Goal: Transaction & Acquisition: Purchase product/service

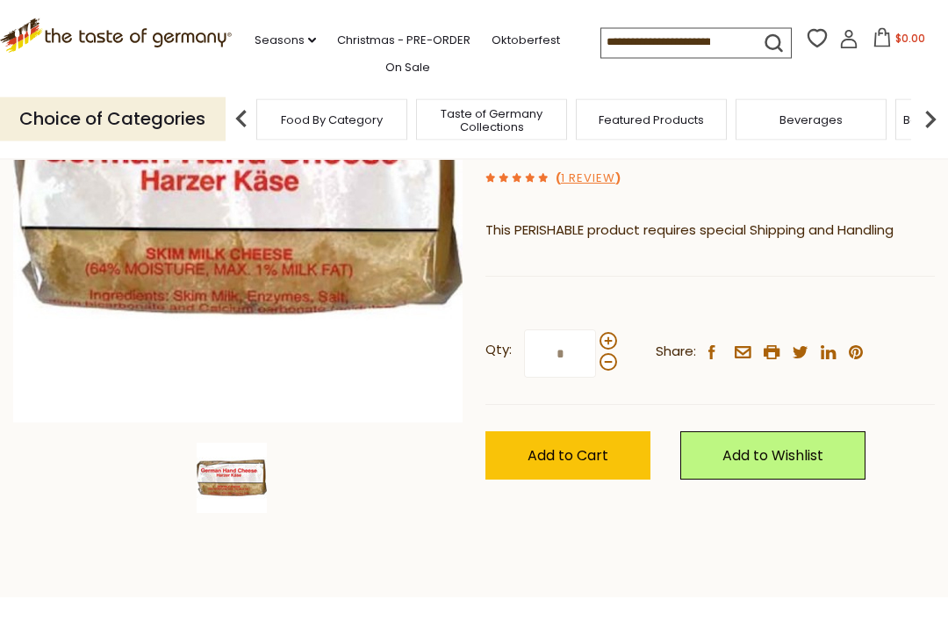
scroll to position [275, 0]
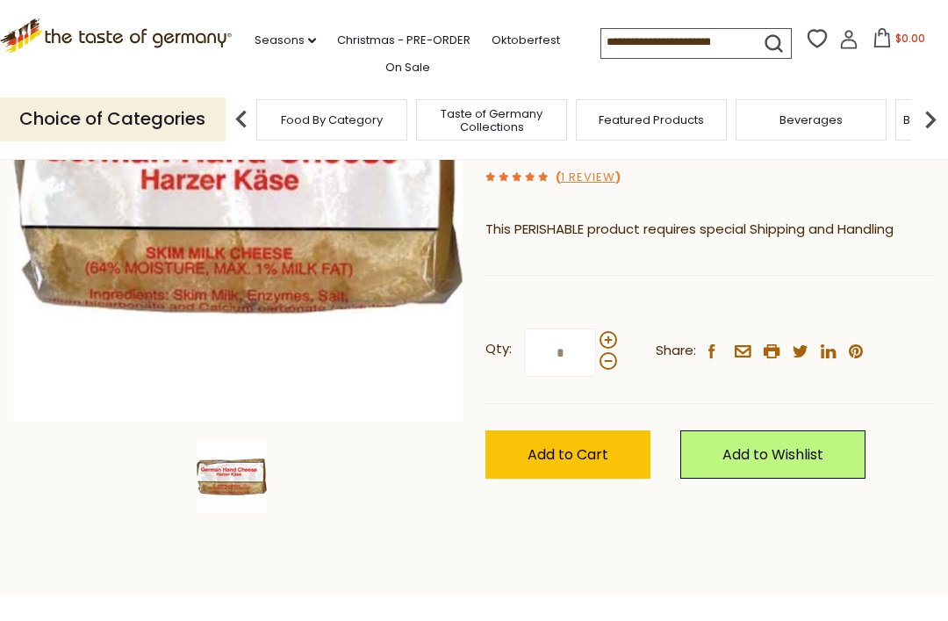
click at [602, 450] on span "Add to Cart" at bounding box center [568, 454] width 81 height 20
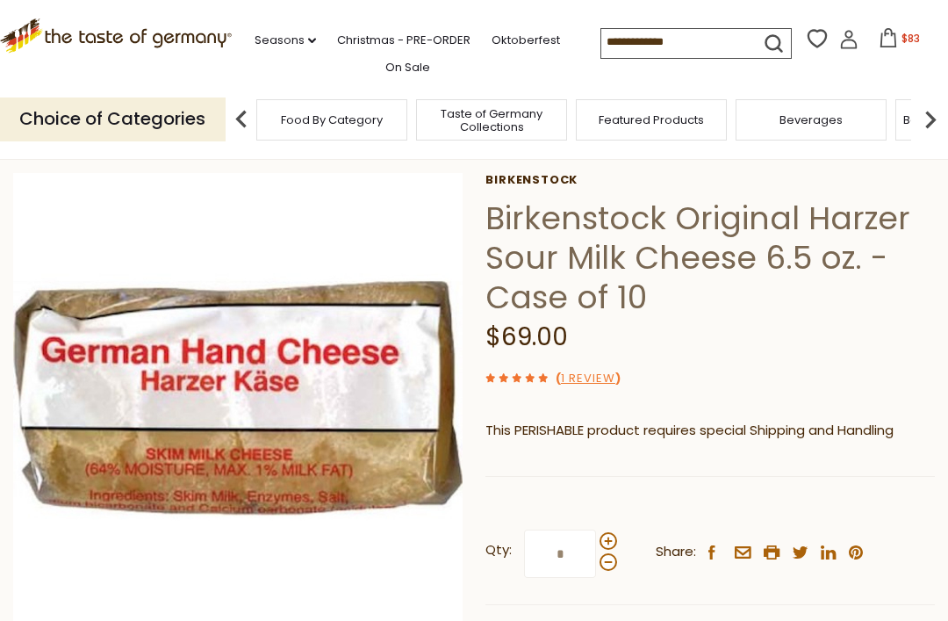
scroll to position [0, 0]
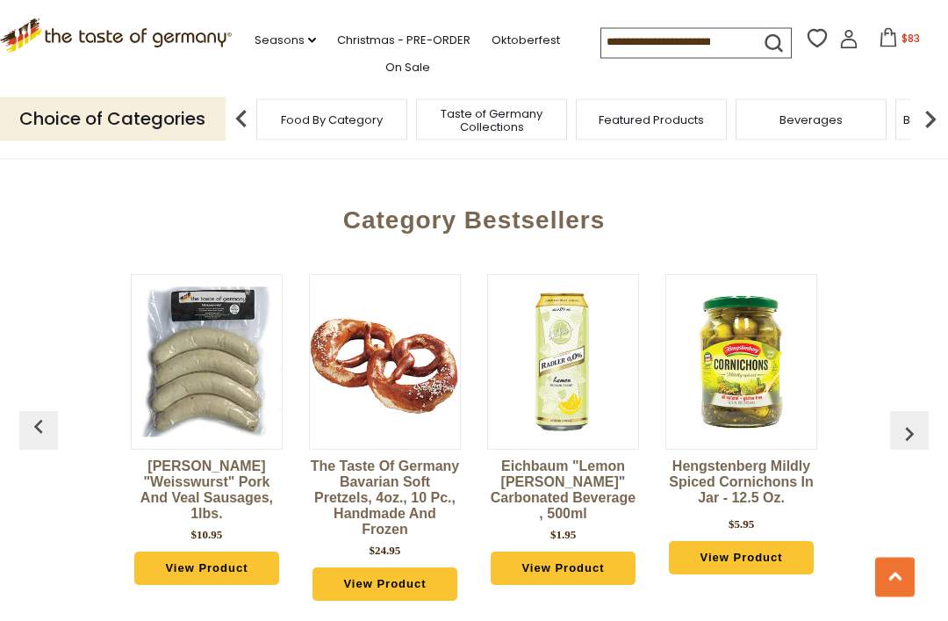
scroll to position [1905, 0]
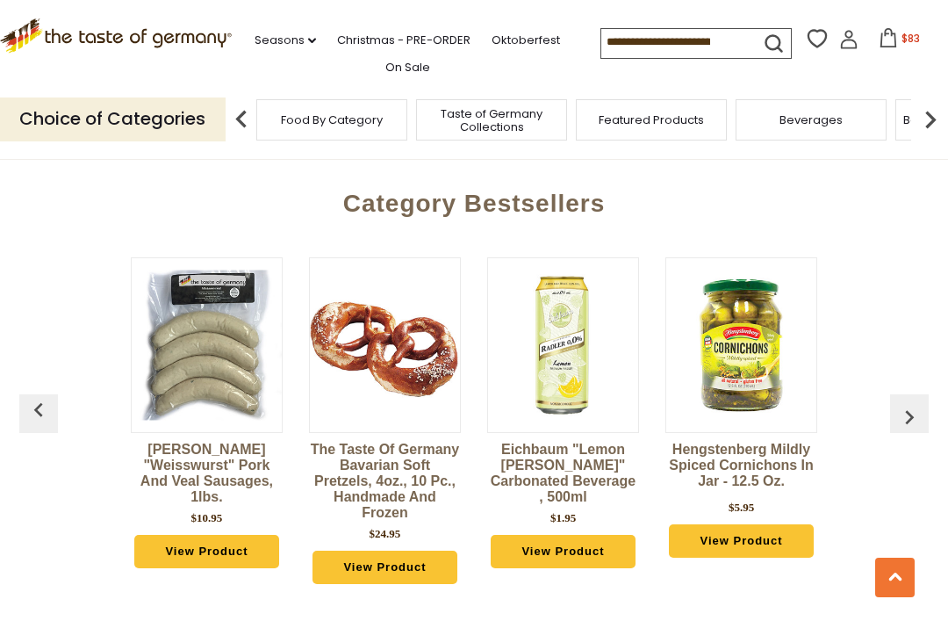
click at [868, 483] on div "Binkert's "Weisswurst" Pork and Veal Sausages, 1lbs. $10.95 View Product The Ta…" at bounding box center [473, 424] width 891 height 379
click at [908, 406] on img "button" at bounding box center [909, 417] width 28 height 28
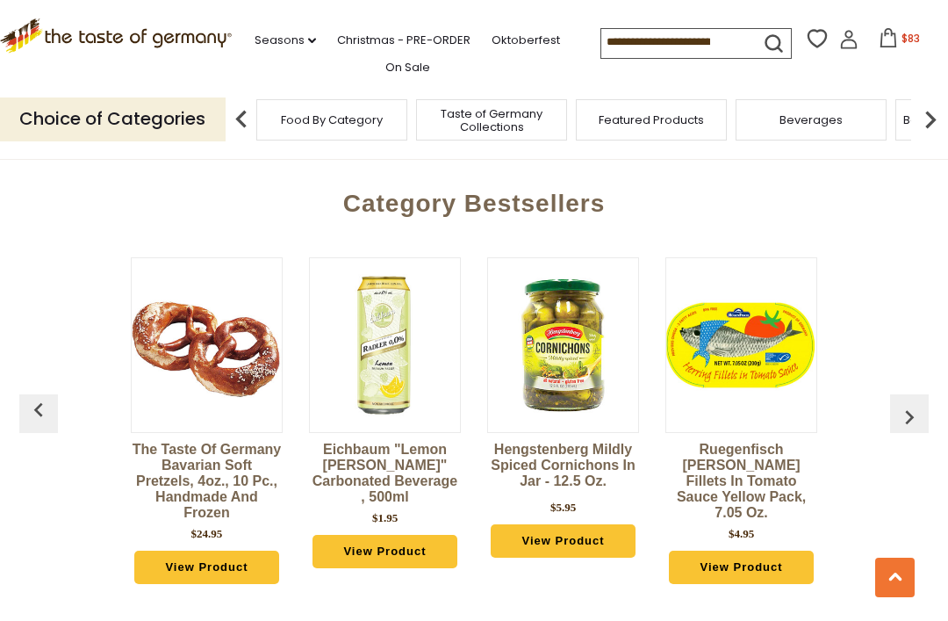
click at [909, 403] on img "button" at bounding box center [909, 417] width 28 height 28
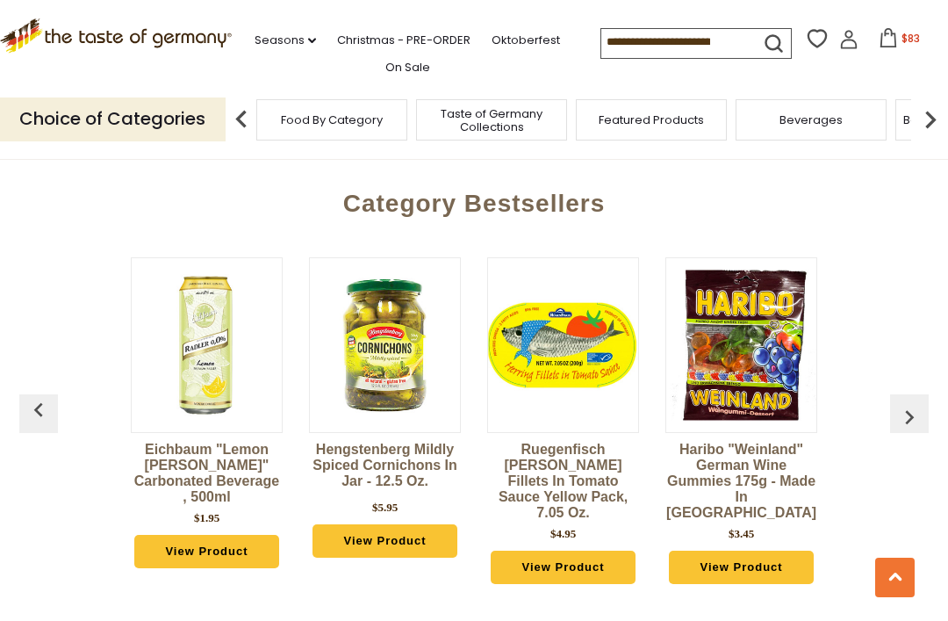
click at [905, 406] on img "button" at bounding box center [909, 417] width 28 height 28
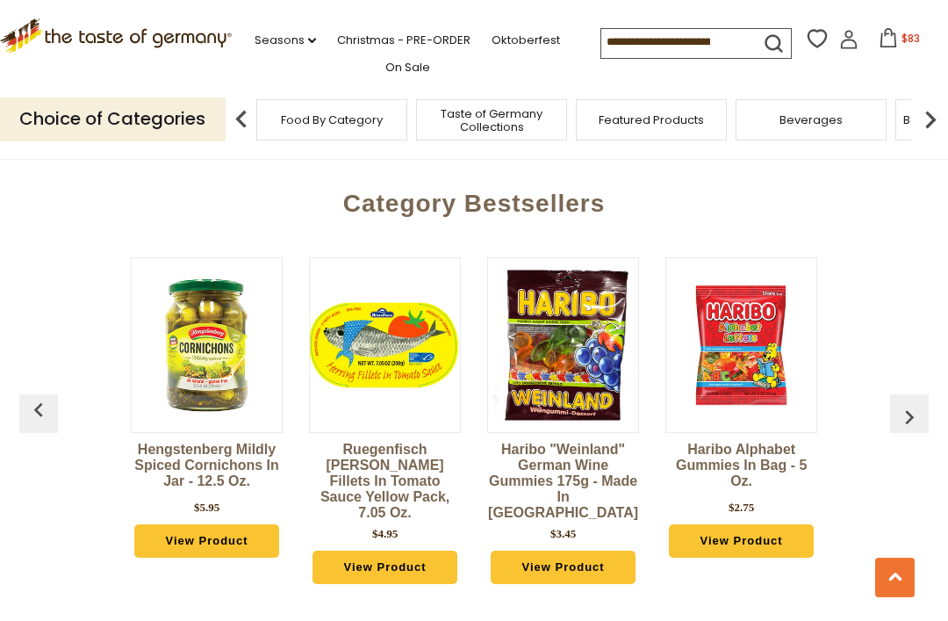
click at [897, 408] on img "button" at bounding box center [909, 417] width 28 height 28
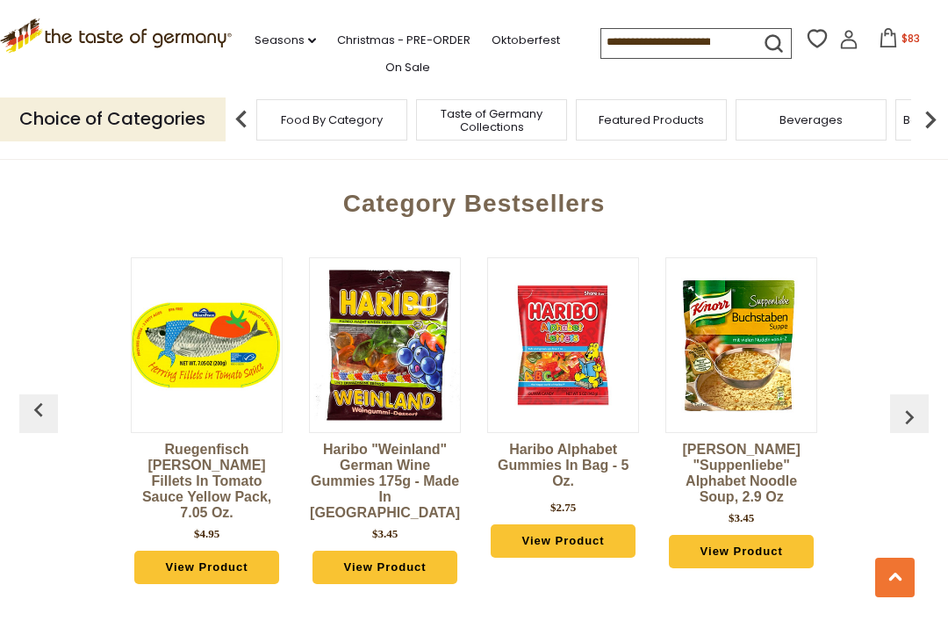
click at [901, 405] on img "button" at bounding box center [909, 417] width 28 height 28
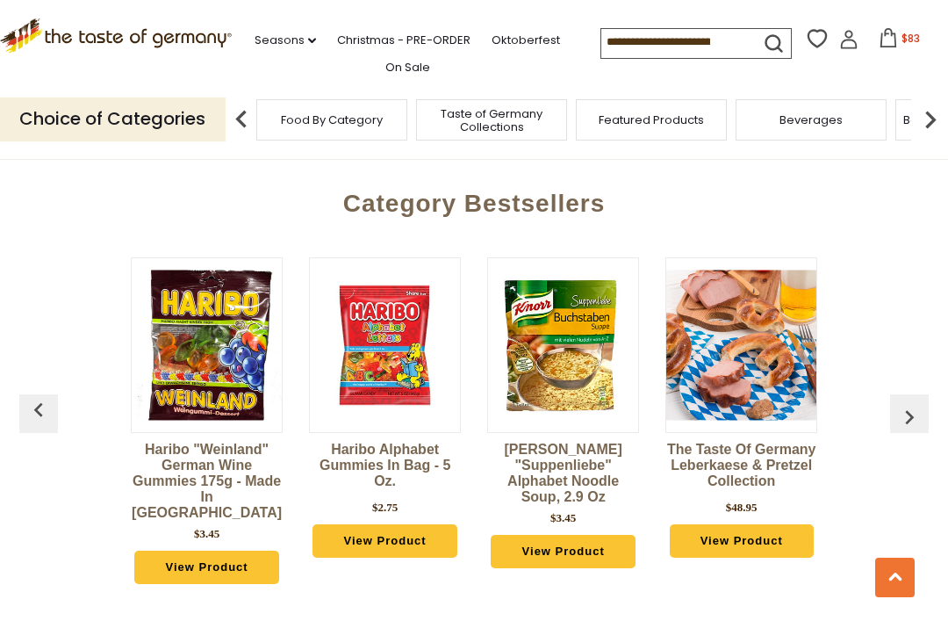
click at [908, 409] on img "button" at bounding box center [909, 417] width 28 height 28
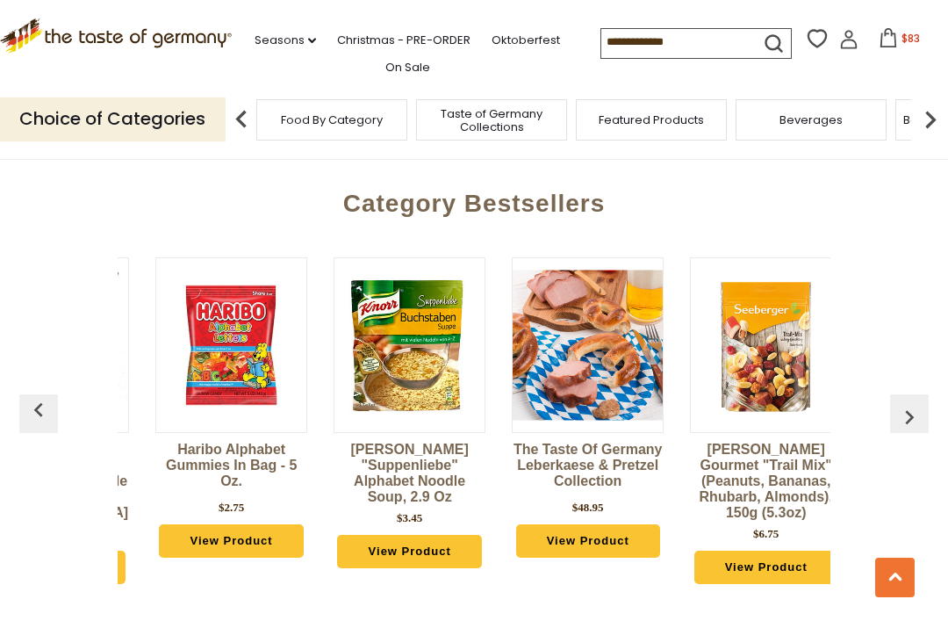
scroll to position [0, 1069]
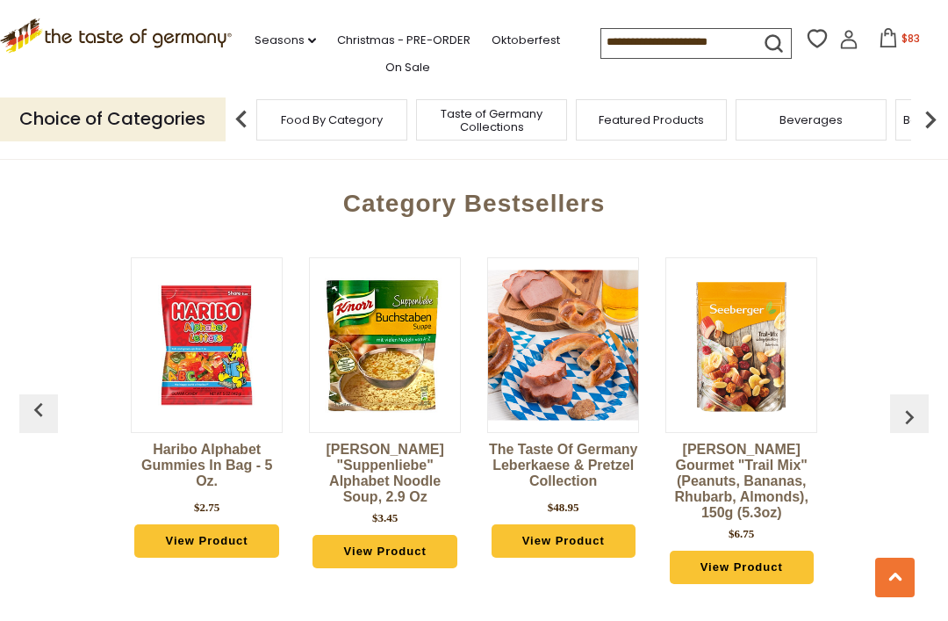
click at [909, 403] on img "button" at bounding box center [909, 417] width 28 height 28
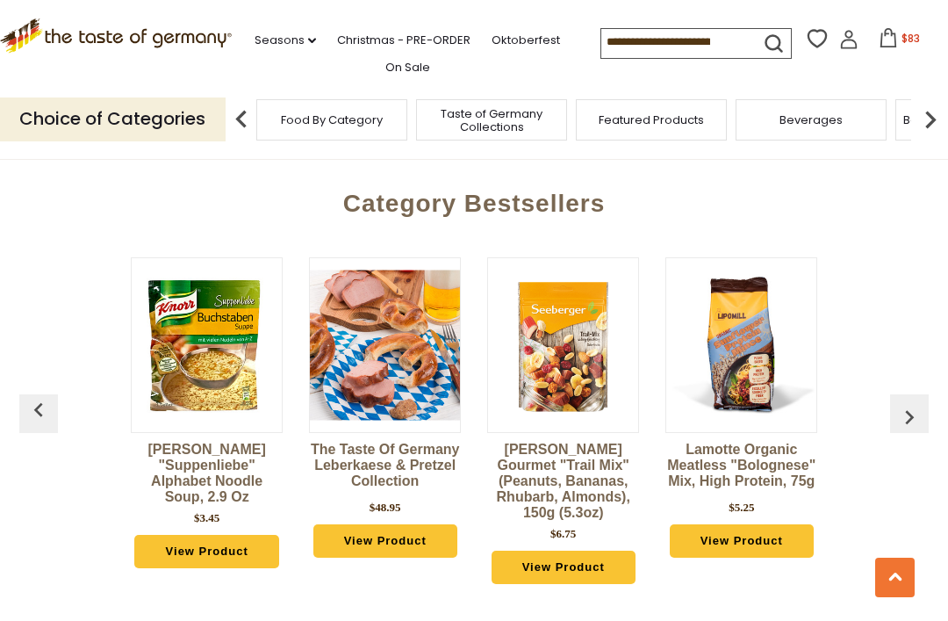
click at [911, 405] on img "button" at bounding box center [909, 417] width 28 height 28
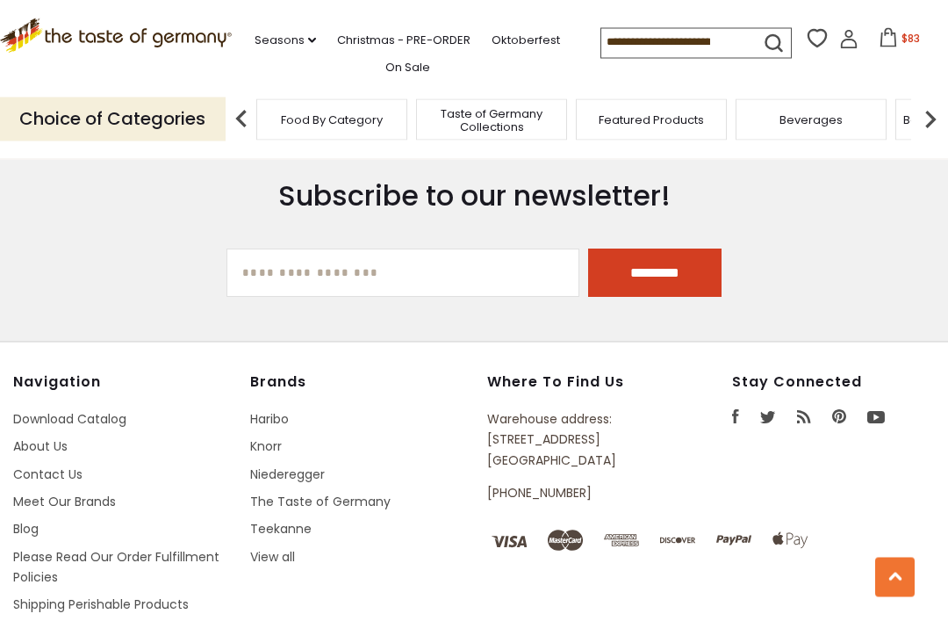
scroll to position [2404, 0]
click at [230, 547] on li "Please Read Our Order Fulfillment Policies" at bounding box center [123, 567] width 221 height 41
click at [250, 548] on link "View all" at bounding box center [272, 557] width 45 height 18
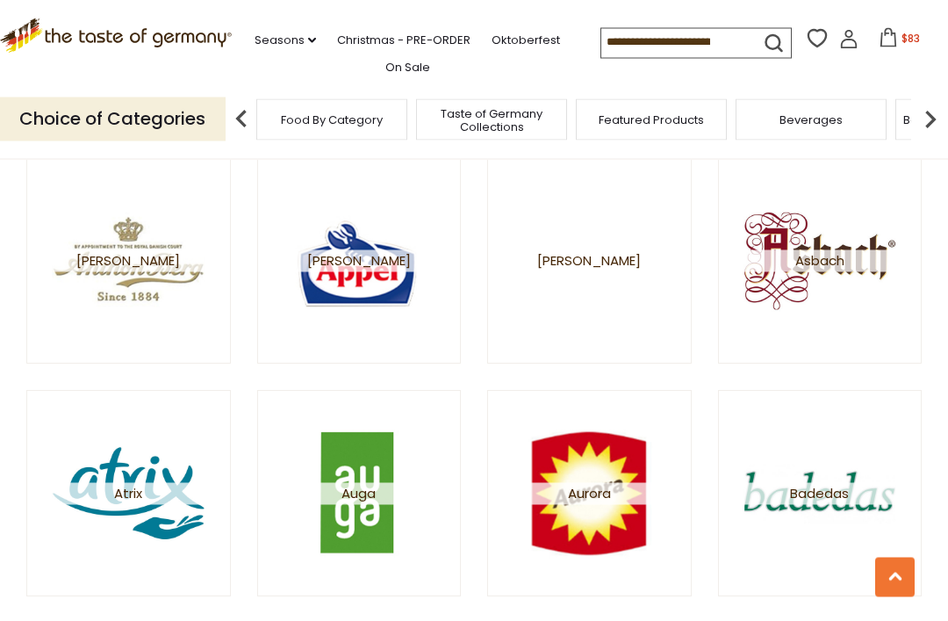
scroll to position [672, 0]
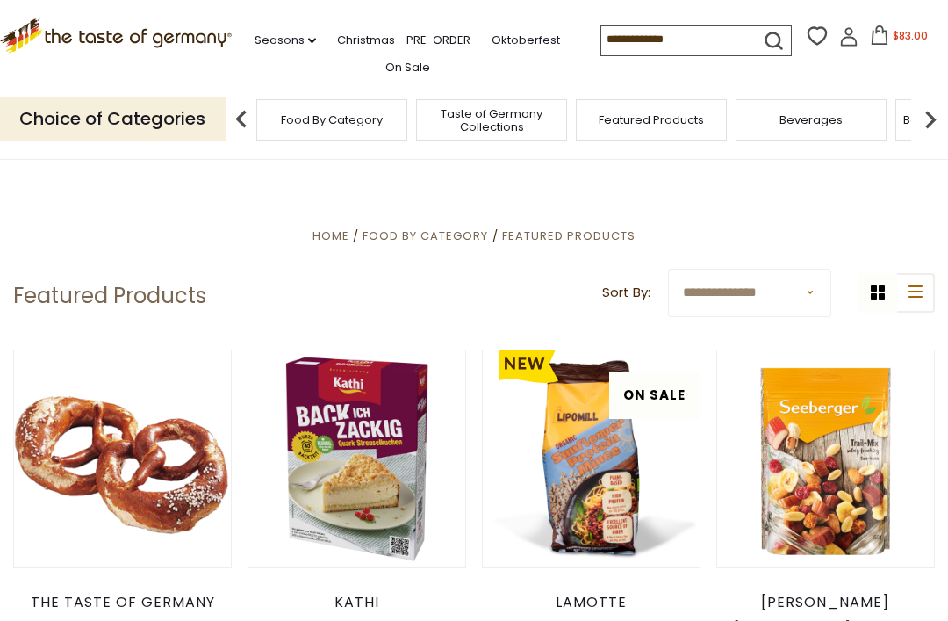
scroll to position [2460, 0]
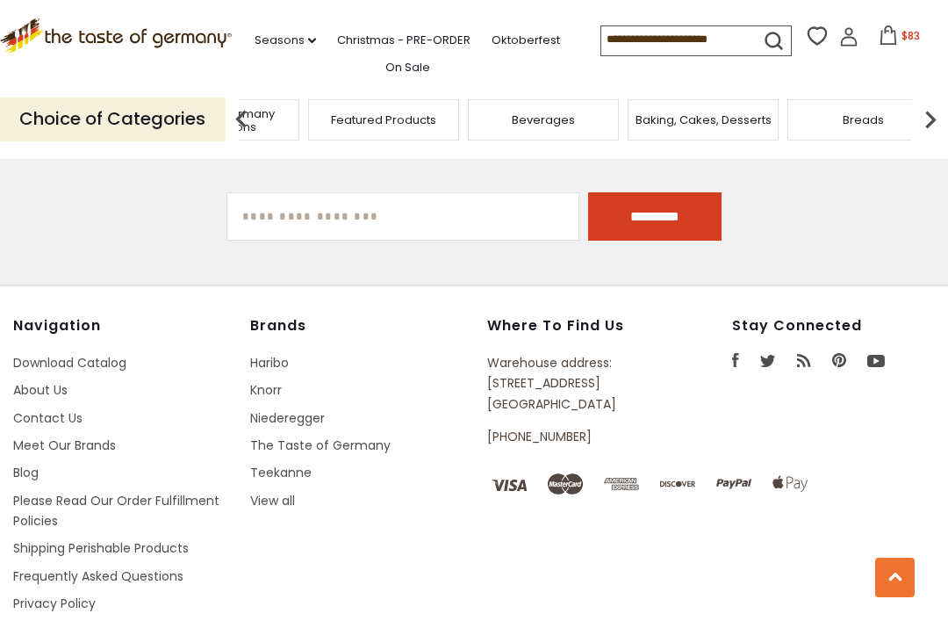
click at [233, 108] on img at bounding box center [241, 119] width 35 height 35
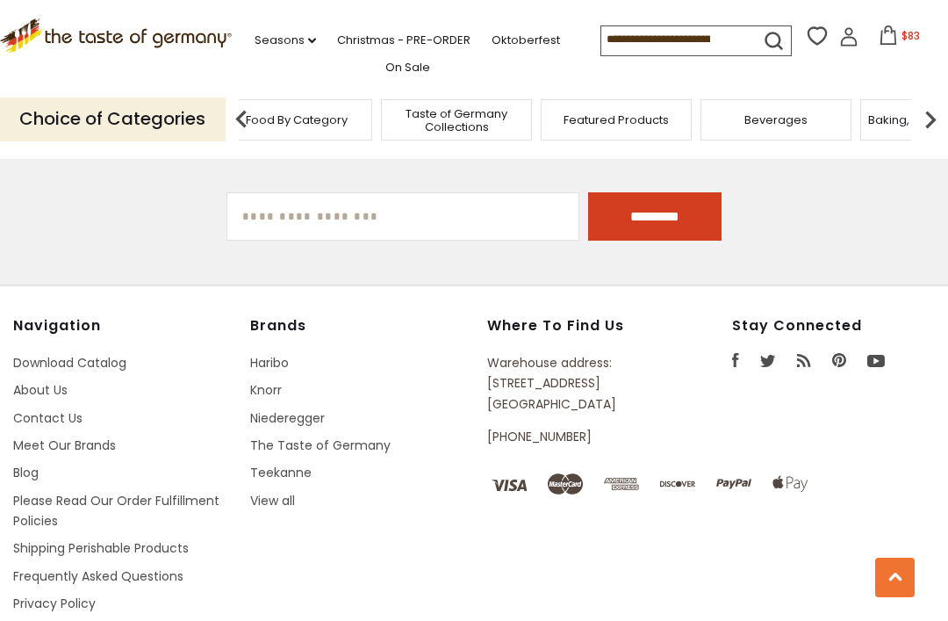
click at [936, 119] on img at bounding box center [930, 119] width 35 height 35
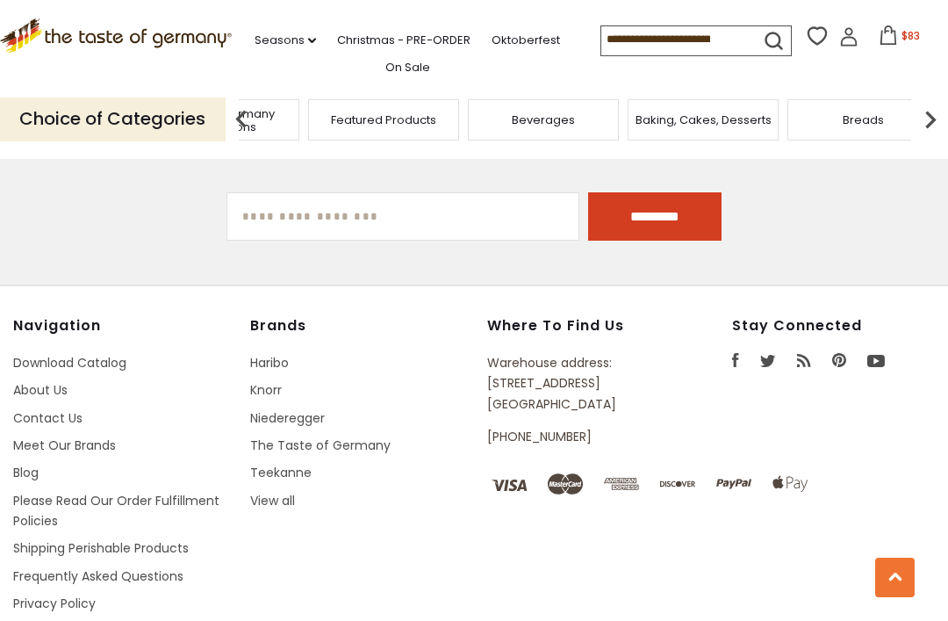
click at [923, 125] on img at bounding box center [930, 119] width 35 height 35
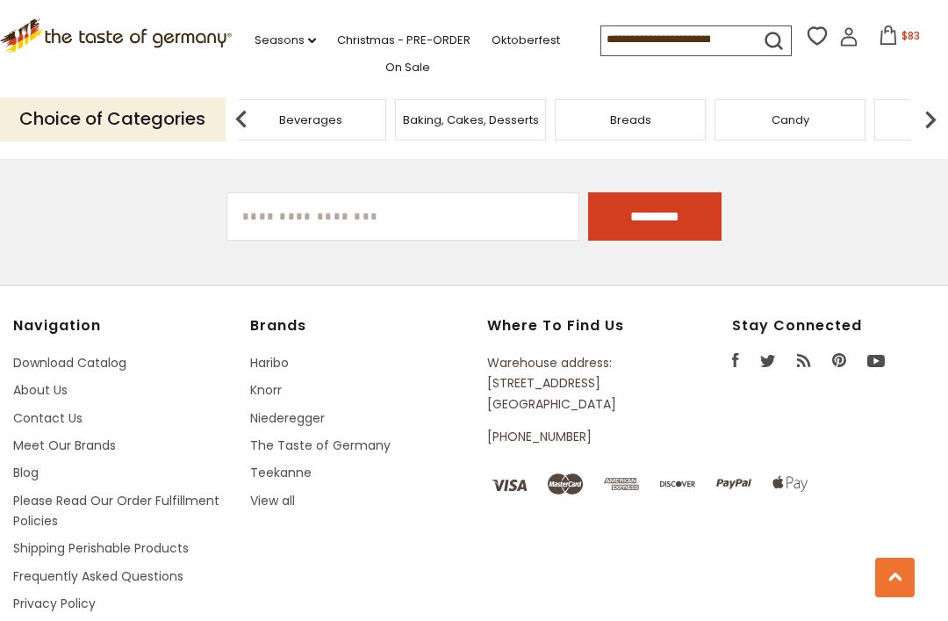
click at [934, 128] on img at bounding box center [930, 119] width 35 height 35
click at [940, 120] on img at bounding box center [930, 119] width 35 height 35
click at [933, 126] on img at bounding box center [930, 119] width 35 height 35
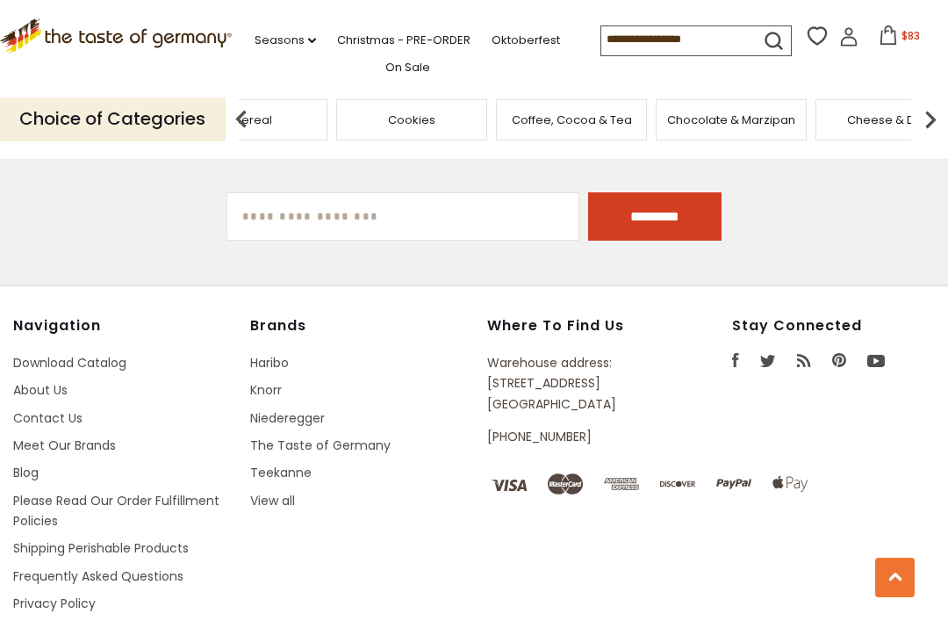
click at [932, 123] on img at bounding box center [930, 119] width 35 height 35
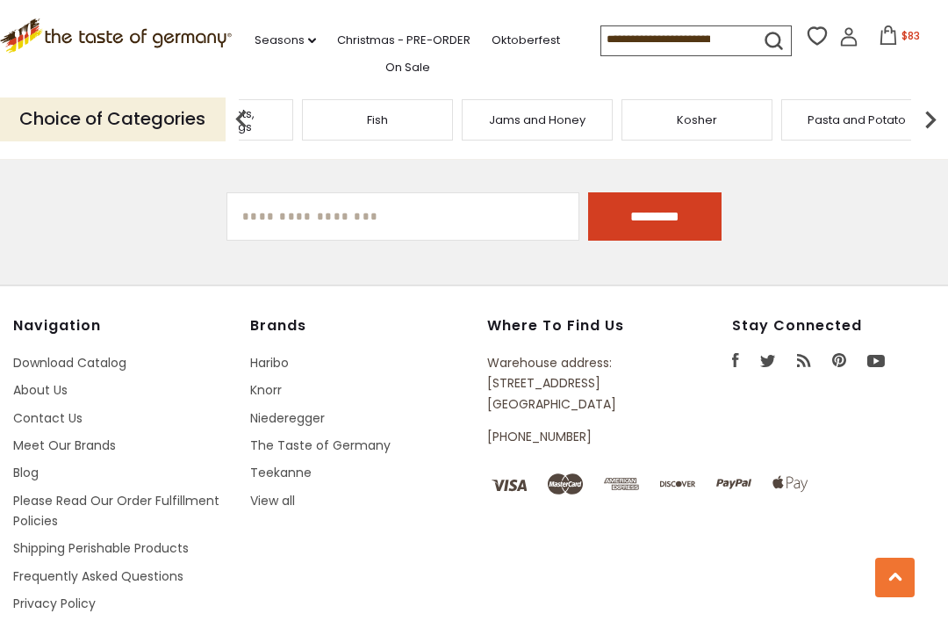
click at [235, 113] on img at bounding box center [241, 119] width 35 height 35
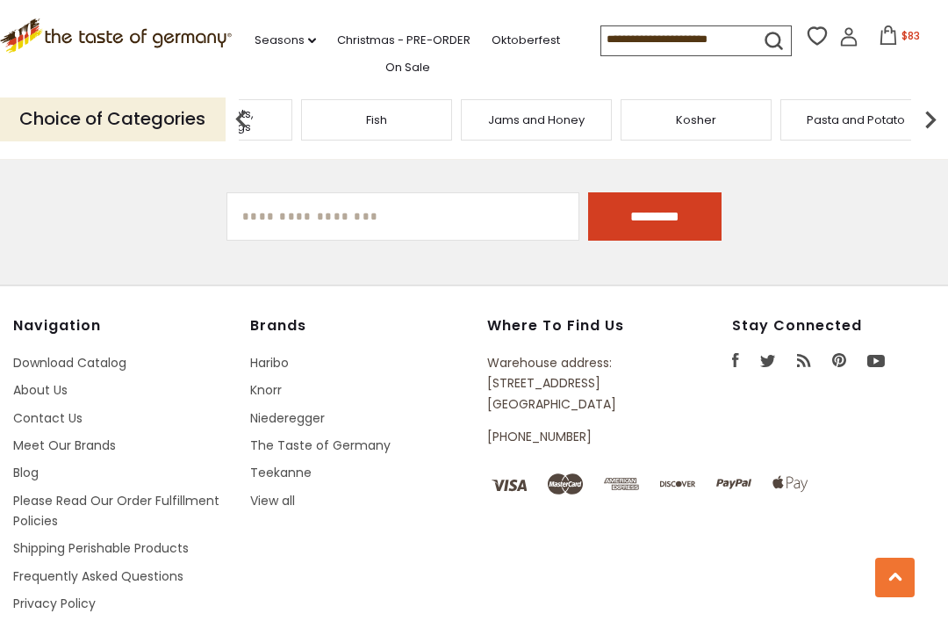
click at [239, 111] on img at bounding box center [241, 119] width 35 height 35
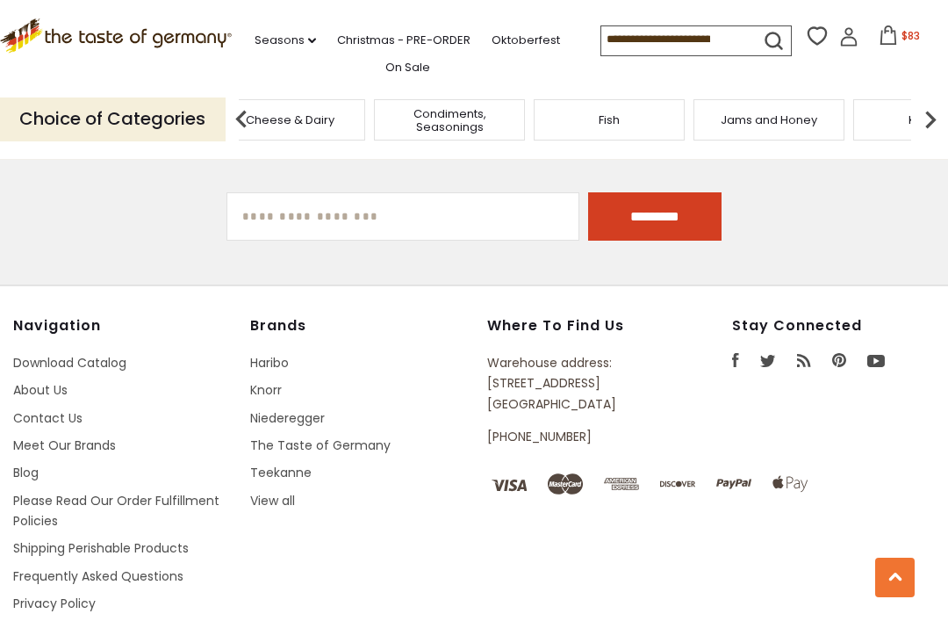
click at [235, 114] on img at bounding box center [241, 119] width 35 height 35
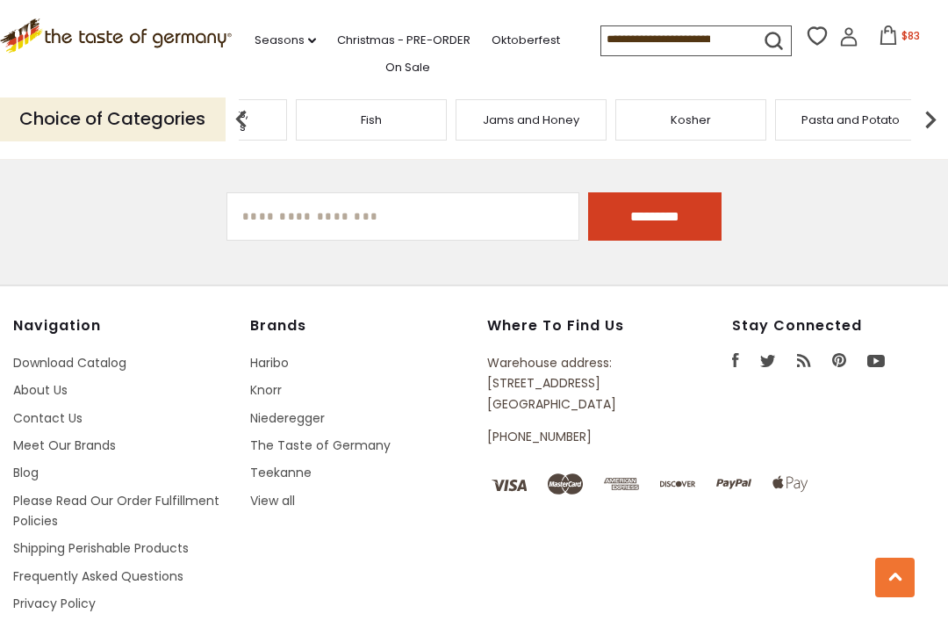
click at [287, 129] on div "Condiments, Seasonings" at bounding box center [211, 119] width 151 height 41
click at [925, 119] on img at bounding box center [930, 119] width 35 height 35
click at [237, 111] on img at bounding box center [241, 119] width 35 height 35
click at [226, 102] on img at bounding box center [241, 119] width 35 height 35
click at [133, 114] on span "Cheese & Dairy" at bounding box center [89, 119] width 89 height 13
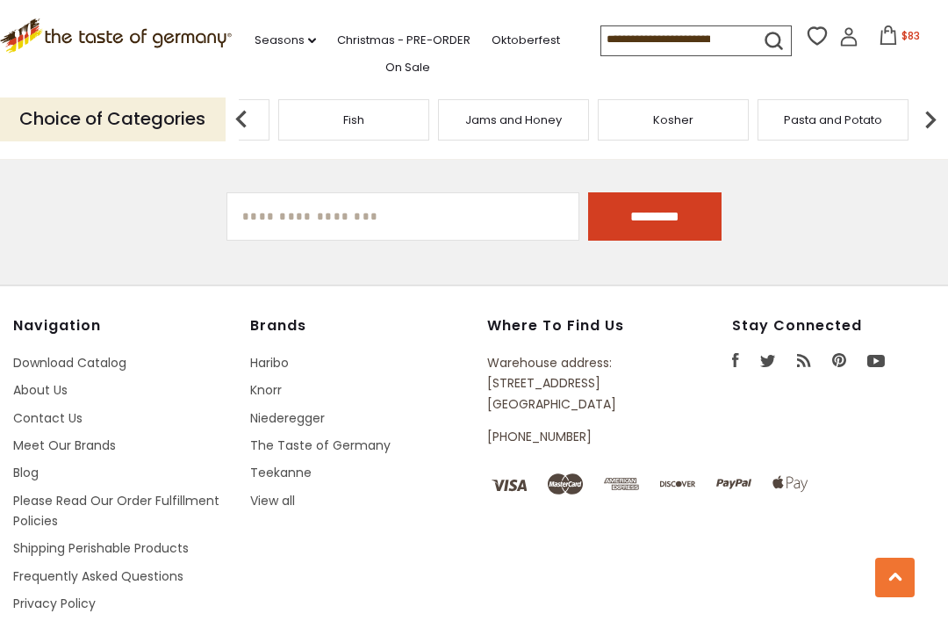
click at [264, 107] on span "Condiments, Seasonings" at bounding box center [194, 120] width 140 height 26
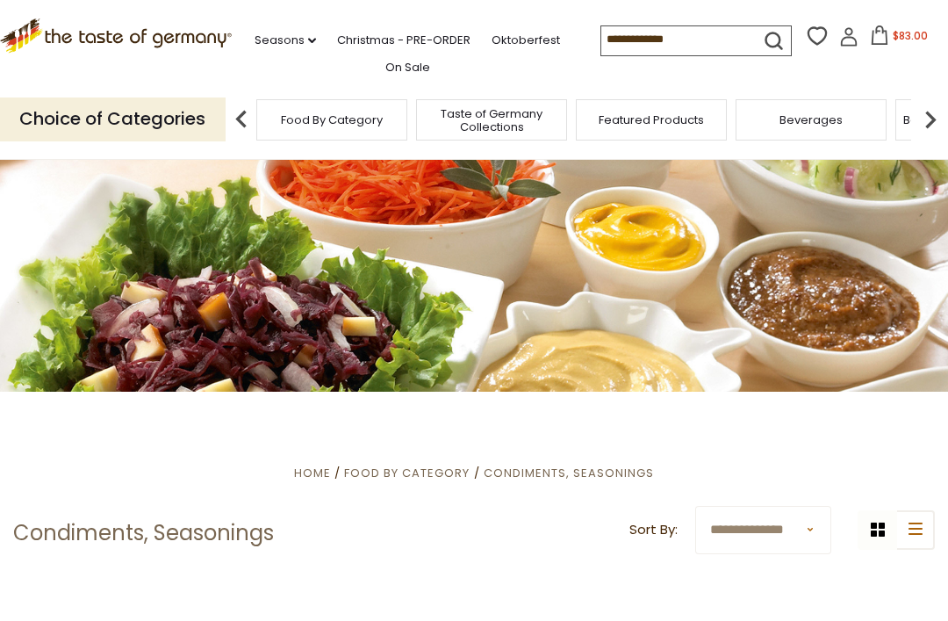
click at [234, 102] on img at bounding box center [241, 119] width 35 height 35
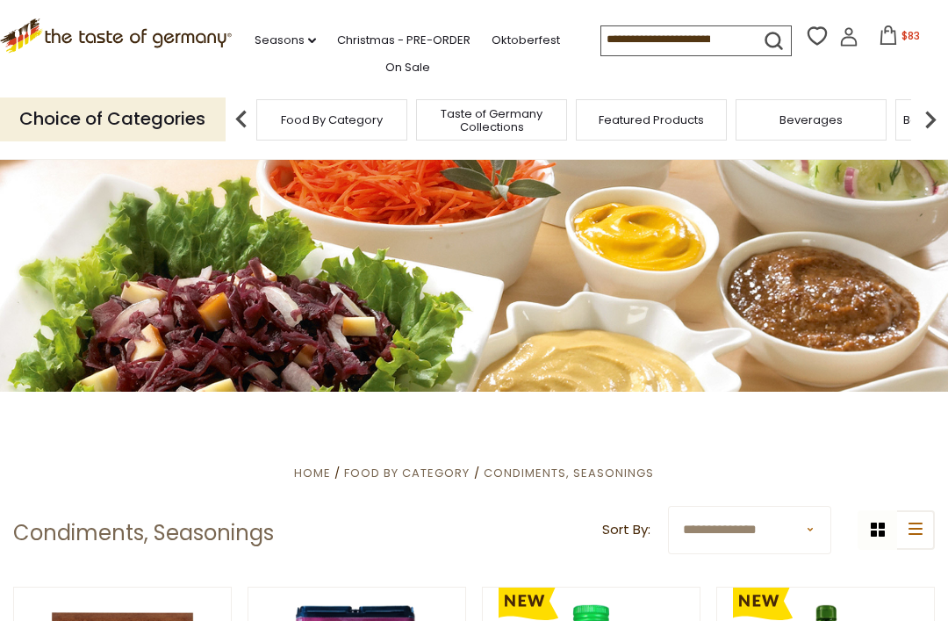
click at [225, 113] on img at bounding box center [241, 119] width 35 height 35
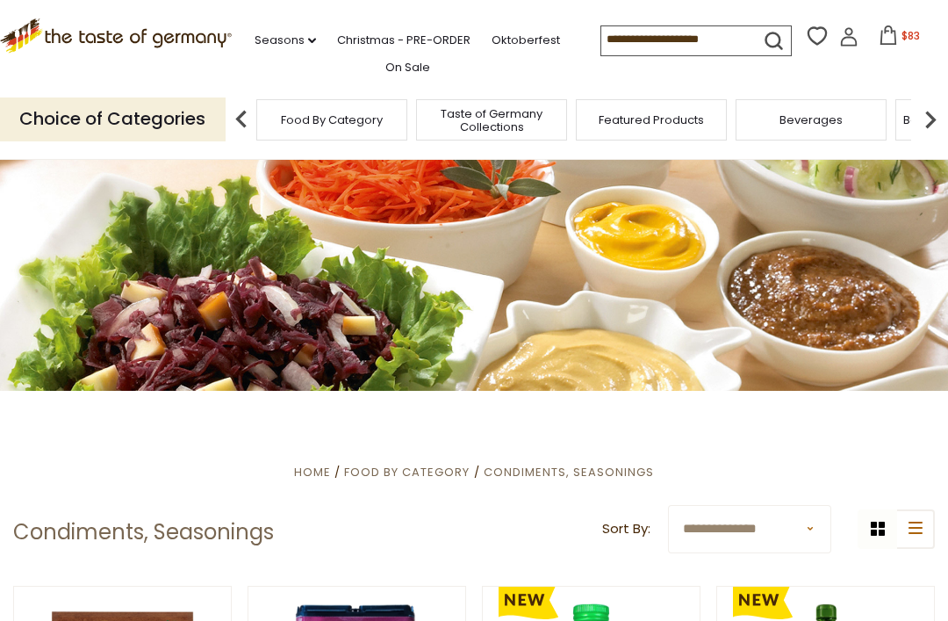
click at [200, 80] on div "Choice of Categories" at bounding box center [118, 119] width 237 height 78
click at [924, 119] on img at bounding box center [930, 119] width 35 height 35
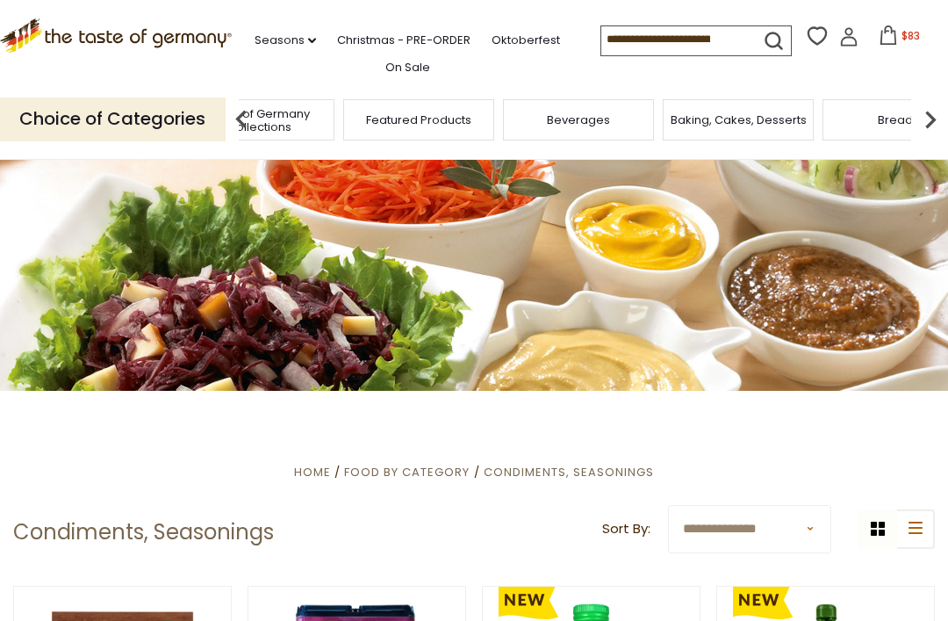
click at [936, 122] on img at bounding box center [930, 119] width 35 height 35
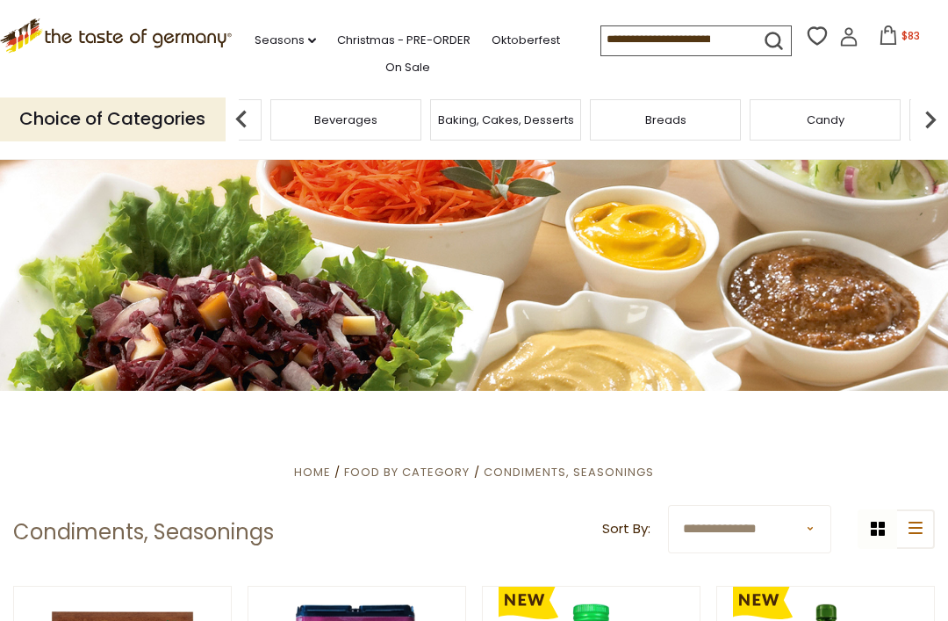
click at [934, 126] on img at bounding box center [930, 119] width 35 height 35
click at [923, 121] on img at bounding box center [930, 119] width 35 height 35
click at [936, 122] on img at bounding box center [930, 119] width 35 height 35
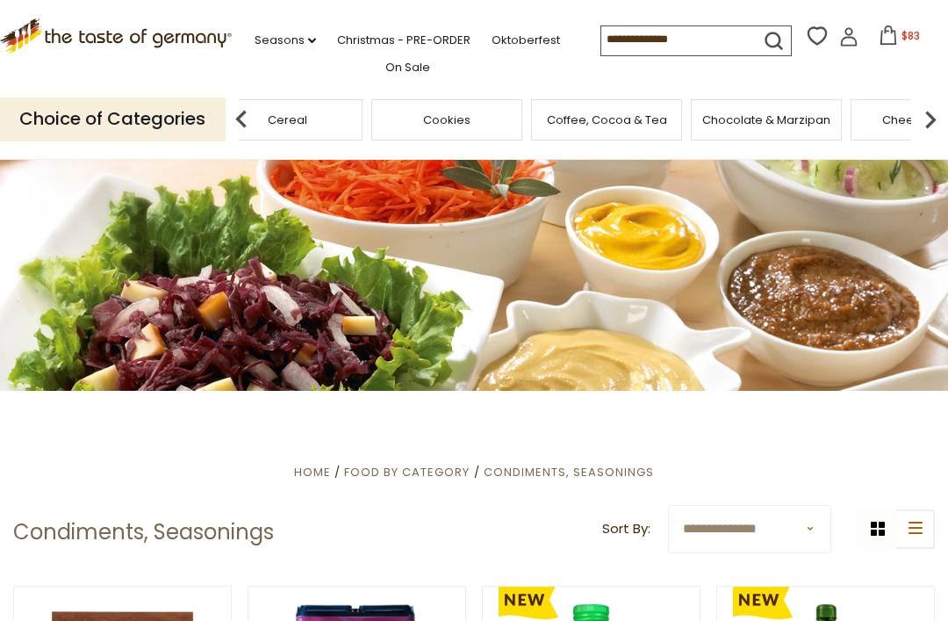
click at [928, 123] on img at bounding box center [930, 119] width 35 height 35
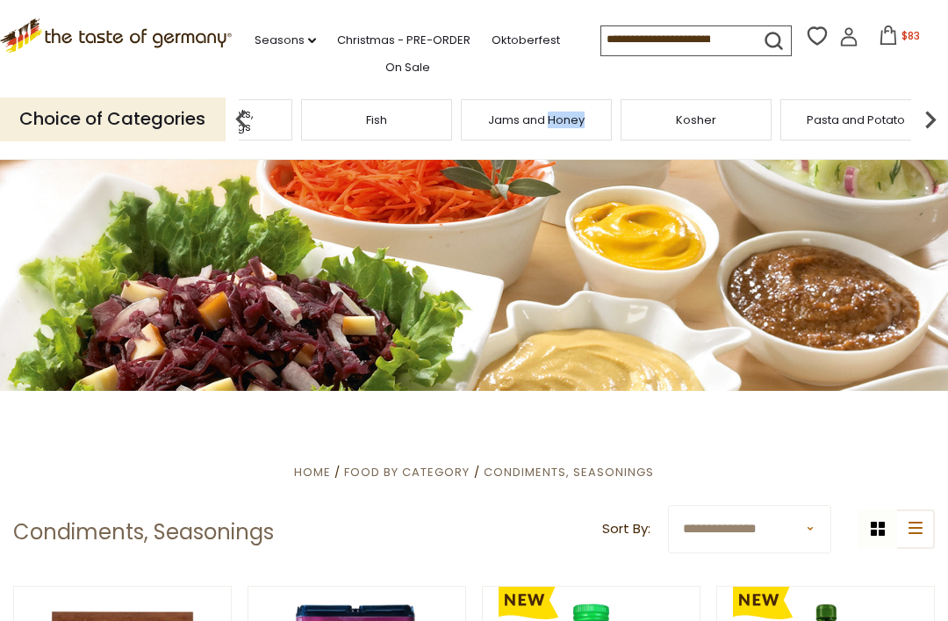
click at [230, 120] on img at bounding box center [241, 119] width 35 height 35
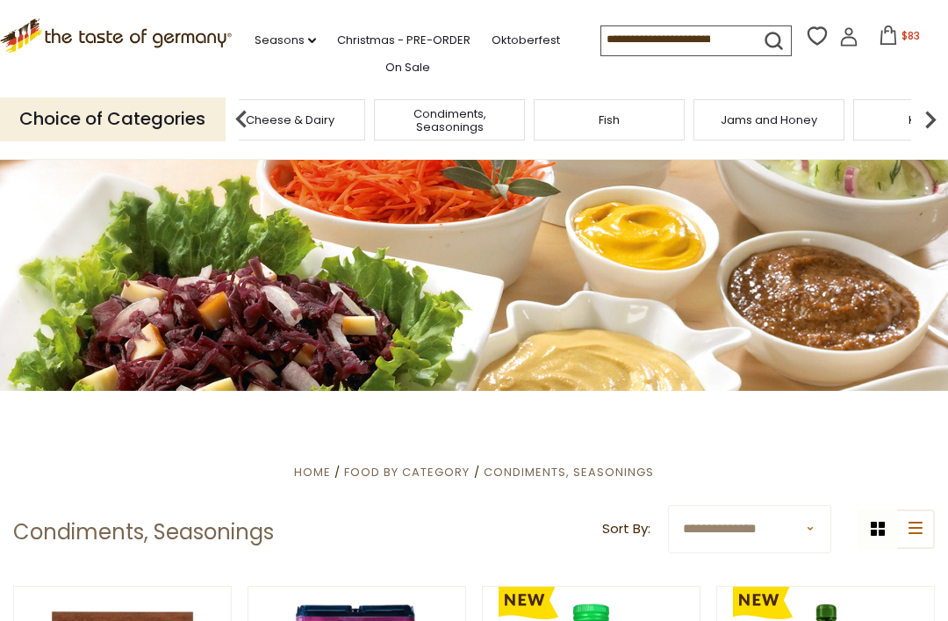
click at [225, 111] on img at bounding box center [241, 119] width 35 height 35
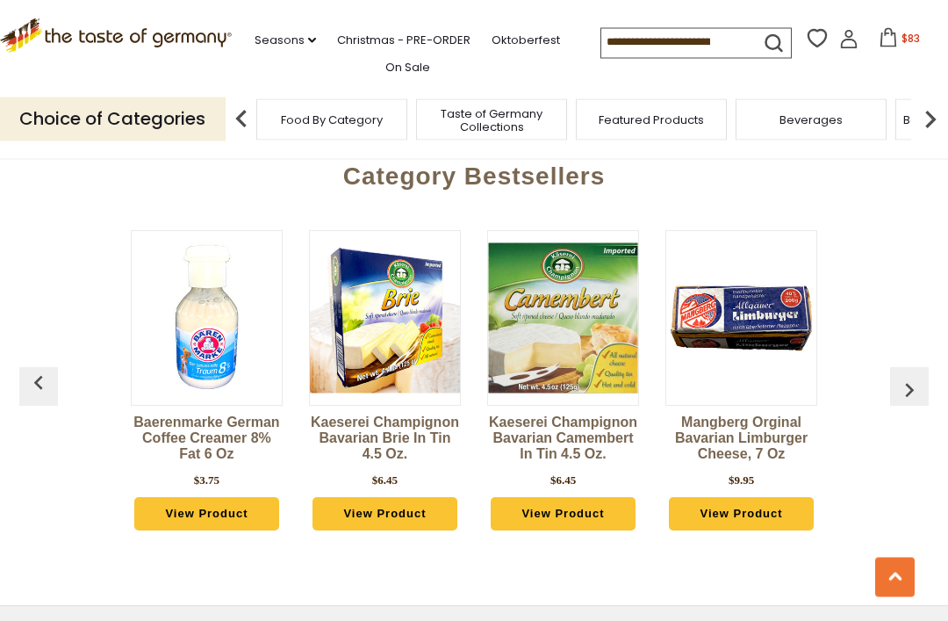
scroll to position [2519, 0]
click at [791, 528] on link "View Product" at bounding box center [741, 513] width 144 height 33
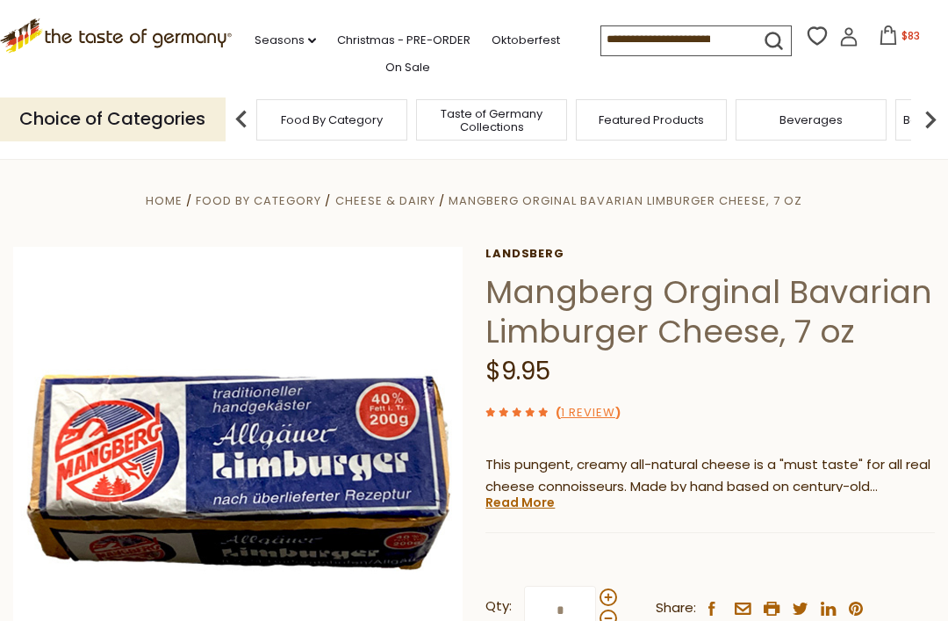
click at [862, 47] on button "$83" at bounding box center [899, 38] width 75 height 26
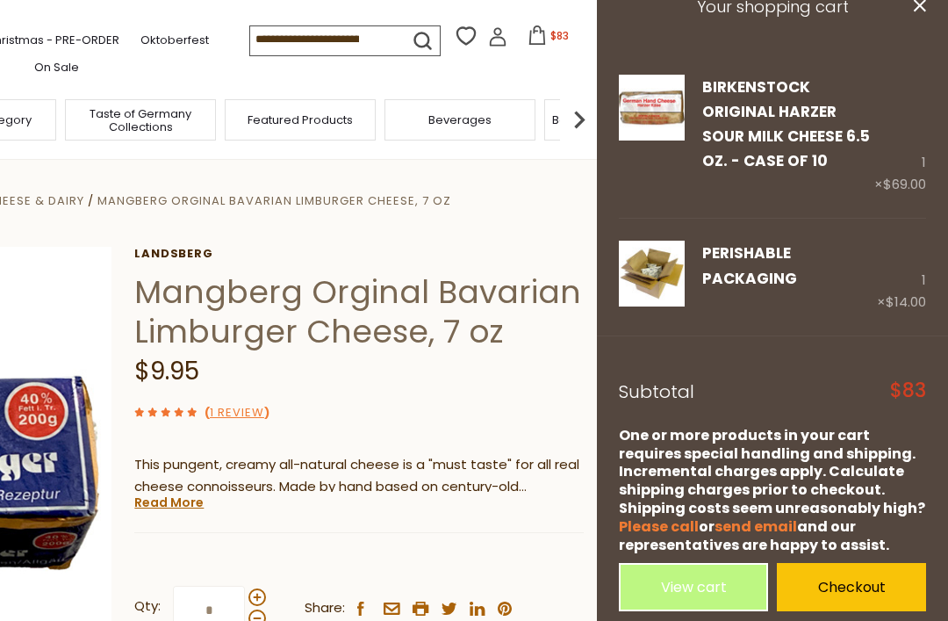
scroll to position [37, 0]
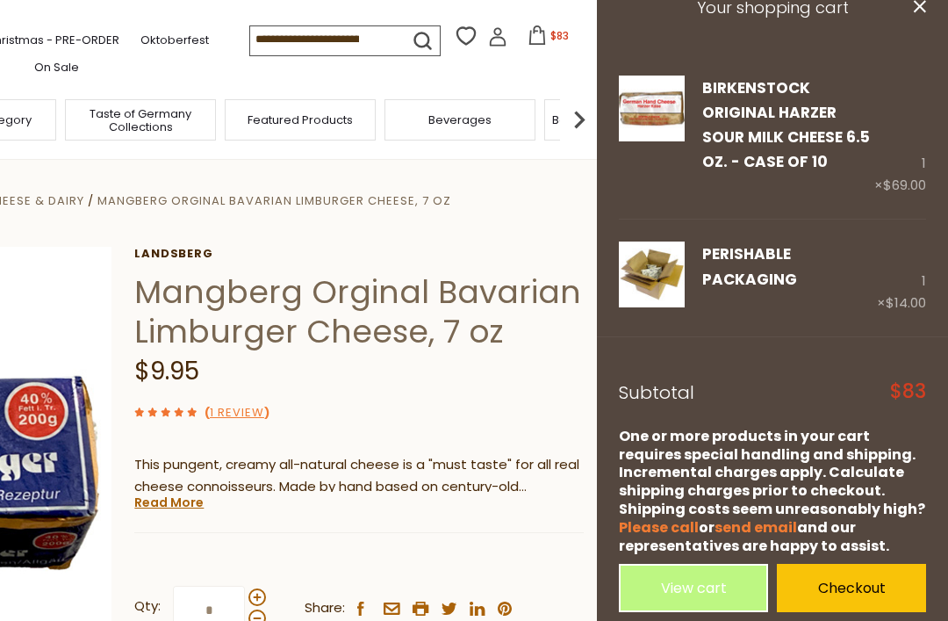
click at [862, 578] on link "Checkout" at bounding box center [851, 588] width 149 height 48
